Goal: Information Seeking & Learning: Learn about a topic

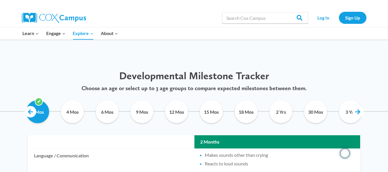
scroll to position [257, 0]
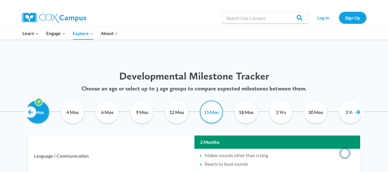
click at [217, 117] on input "15 Mos" at bounding box center [212, 112] width 26 height 23
checkbox input "true"
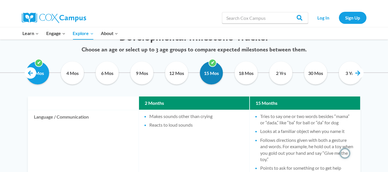
scroll to position [295, 0]
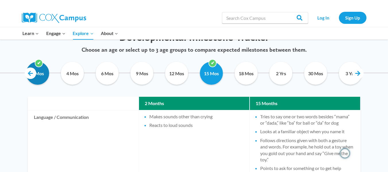
click at [38, 82] on input "2 Mos" at bounding box center [38, 73] width 26 height 23
checkbox input "false"
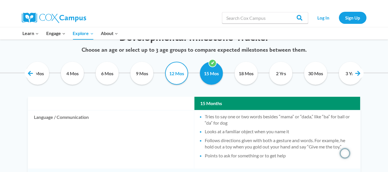
click at [181, 74] on input "12 Mos" at bounding box center [177, 73] width 26 height 23
checkbox input "true"
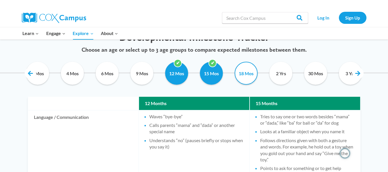
click at [248, 78] on input "18 Mos" at bounding box center [246, 73] width 26 height 23
checkbox input "true"
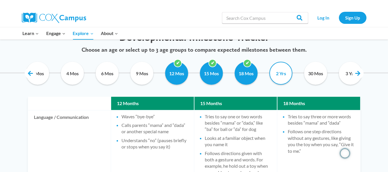
click at [279, 77] on input "2 Yrs" at bounding box center [281, 73] width 26 height 23
click at [276, 68] on input "2 Yrs" at bounding box center [281, 73] width 26 height 23
checkbox input "false"
click at [187, 70] on input "12 Mos" at bounding box center [177, 73] width 26 height 23
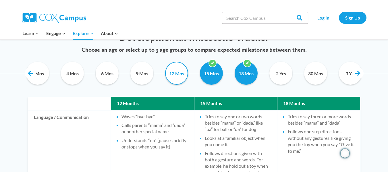
checkbox input "false"
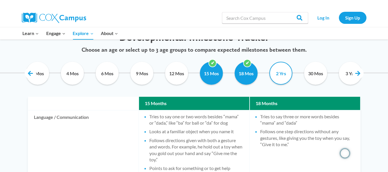
click at [286, 72] on input "2 Yrs" at bounding box center [281, 73] width 26 height 23
checkbox input "true"
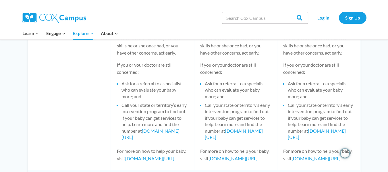
scroll to position [736, 0]
